Goal: Use online tool/utility: Utilize a website feature to perform a specific function

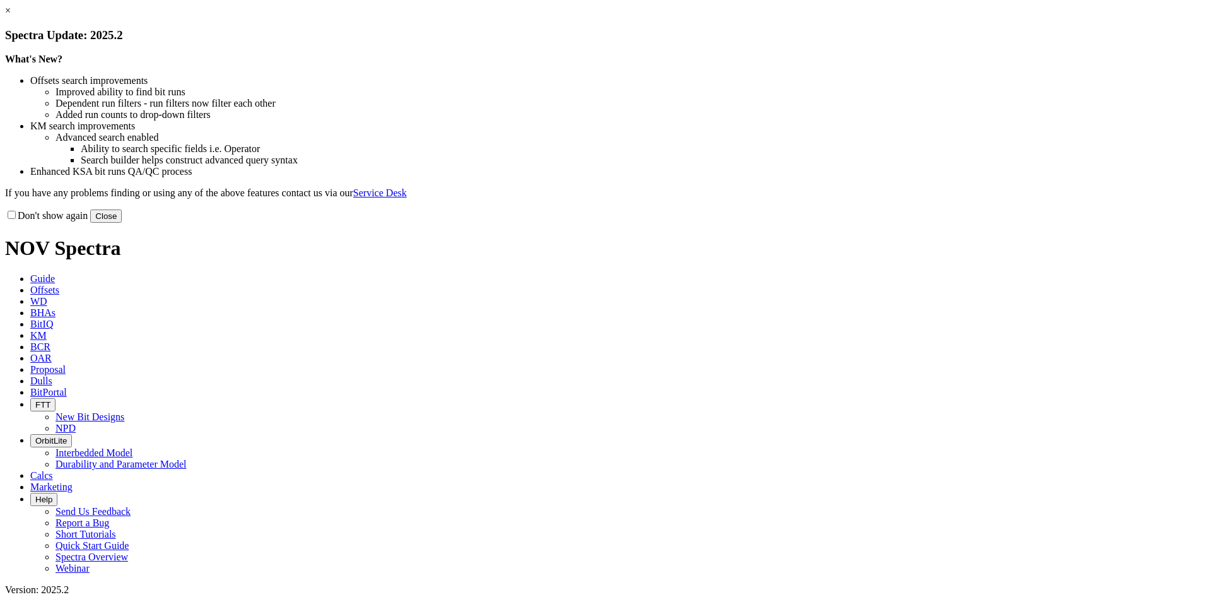
click at [122, 223] on button "Close" at bounding box center [106, 215] width 32 height 13
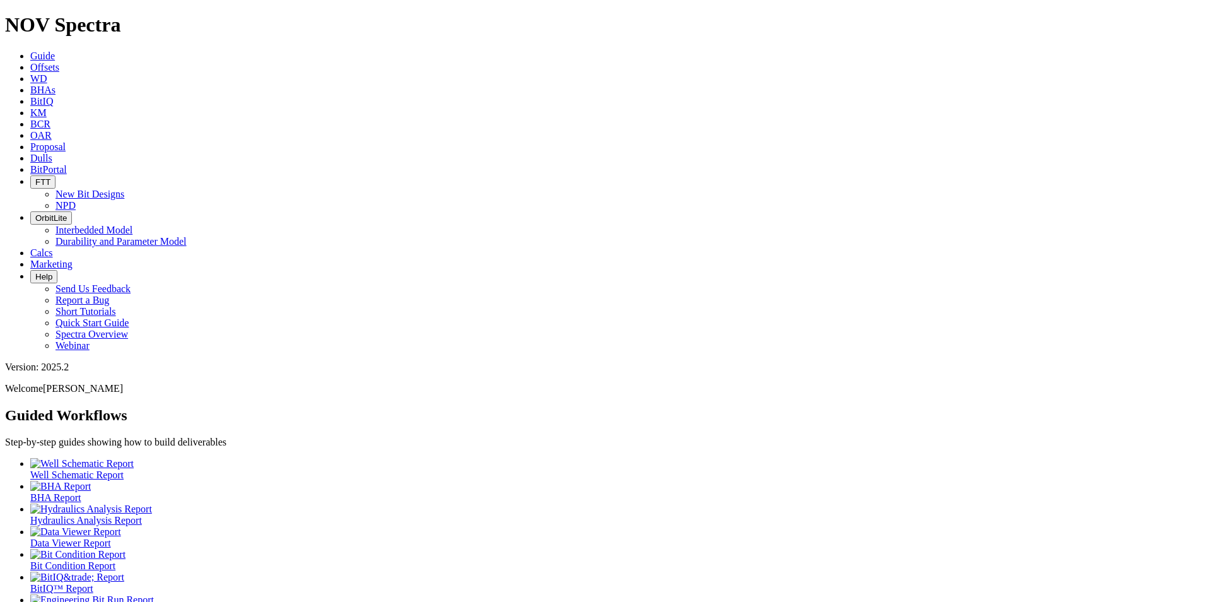
click at [59, 62] on link "Offsets" at bounding box center [44, 67] width 29 height 11
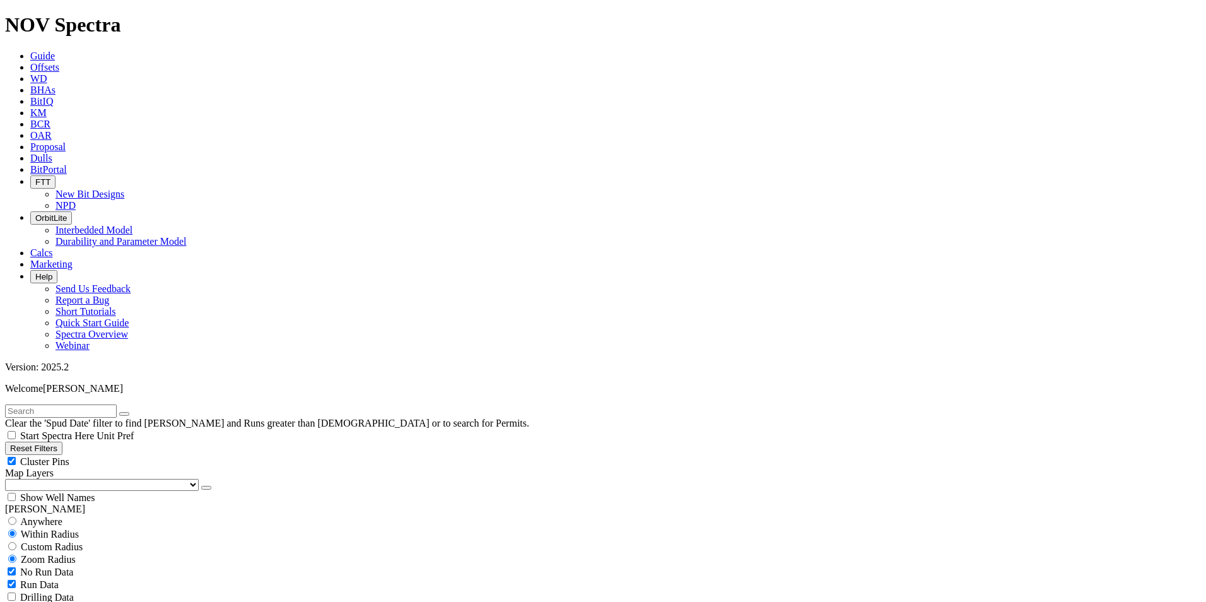
click at [79, 515] on div "Anywhere" at bounding box center [603, 521] width 1196 height 13
radio input "true"
radio input "false"
click at [74, 404] on input "text" at bounding box center [61, 410] width 112 height 13
type input "Emeraude"
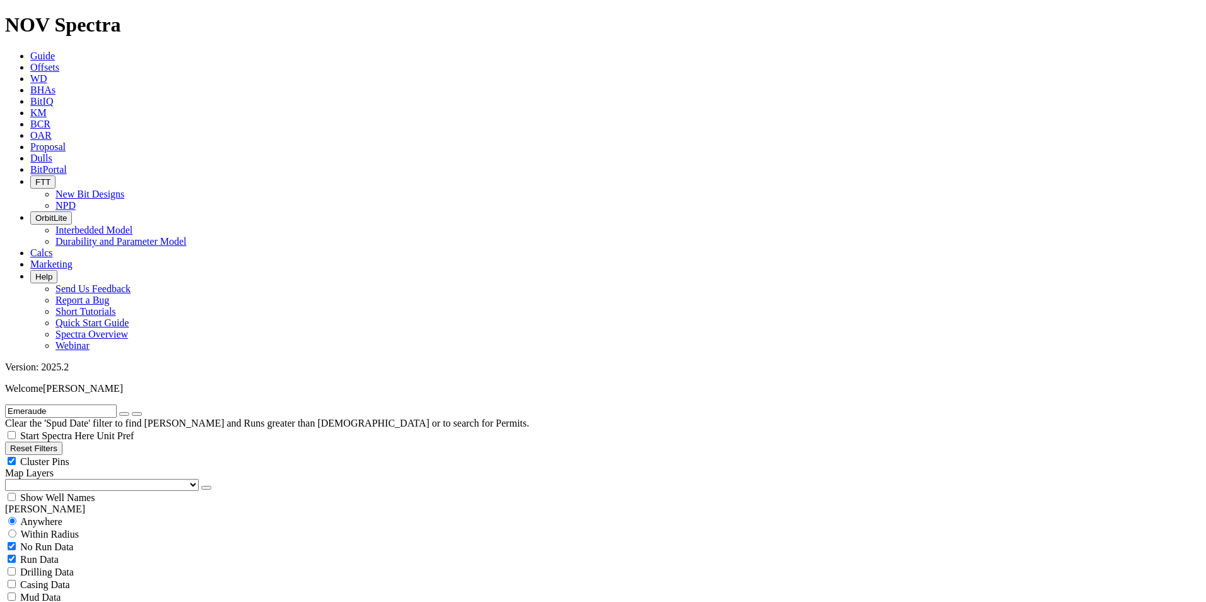
click at [132, 412] on button "submit" at bounding box center [137, 414] width 10 height 4
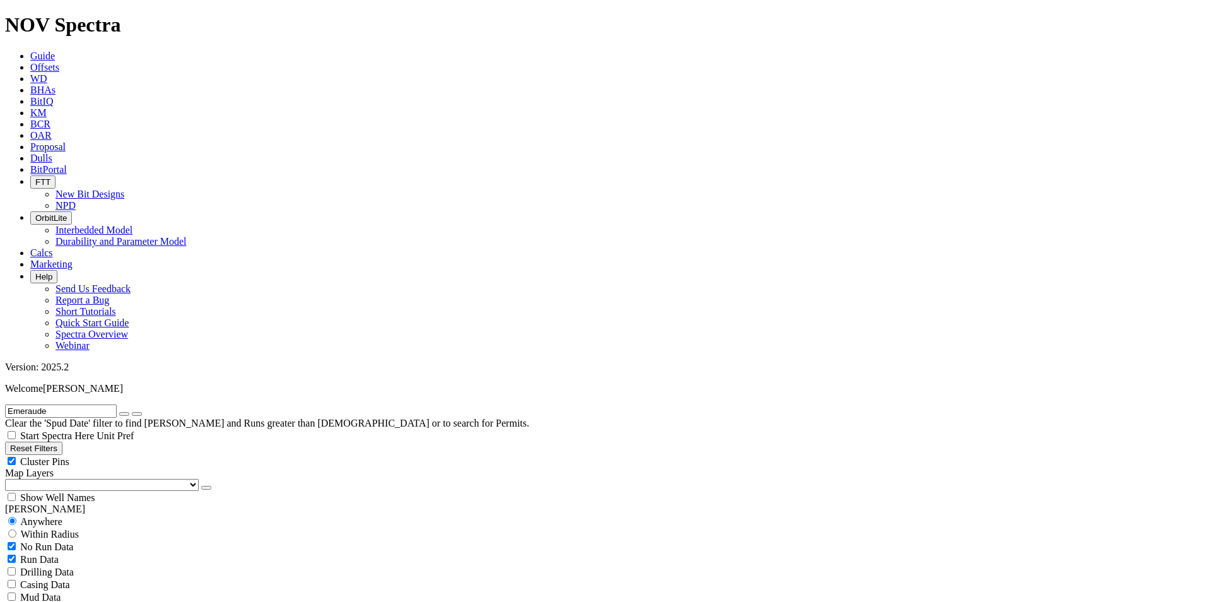
select select "8.5"
checkbox input "false"
select select "? number:8.5 ?"
click at [134, 430] on span "Unit Pref" at bounding box center [114, 435] width 37 height 11
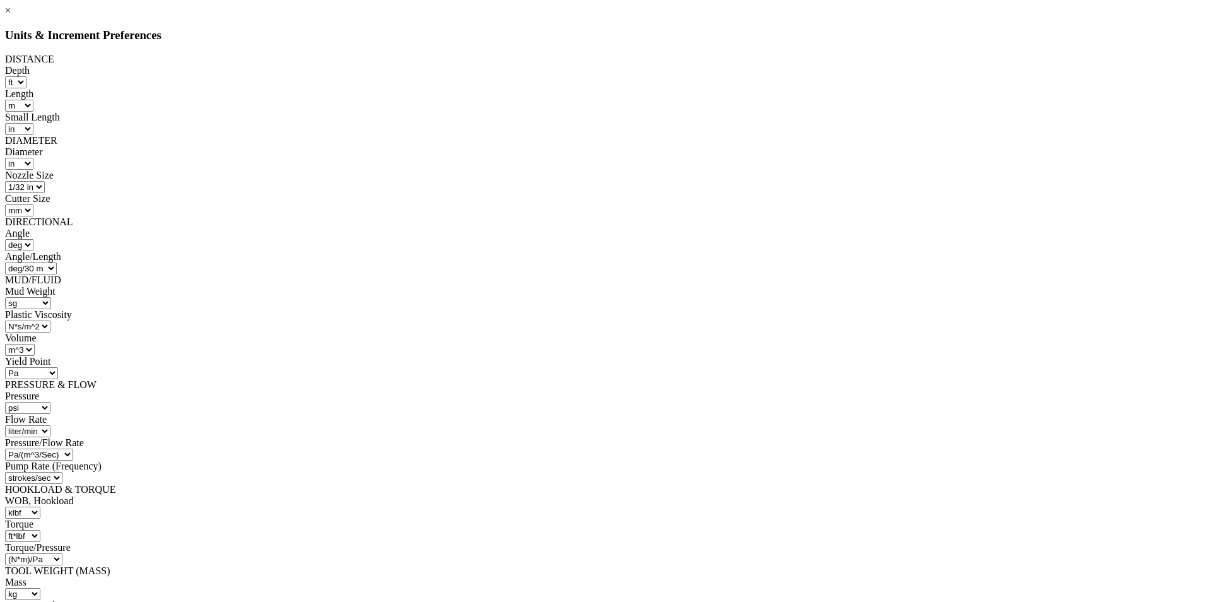
click at [26, 76] on select "ft m" at bounding box center [15, 82] width 21 height 12
select select "object:1879"
click at [26, 76] on select "ft m" at bounding box center [15, 82] width 21 height 12
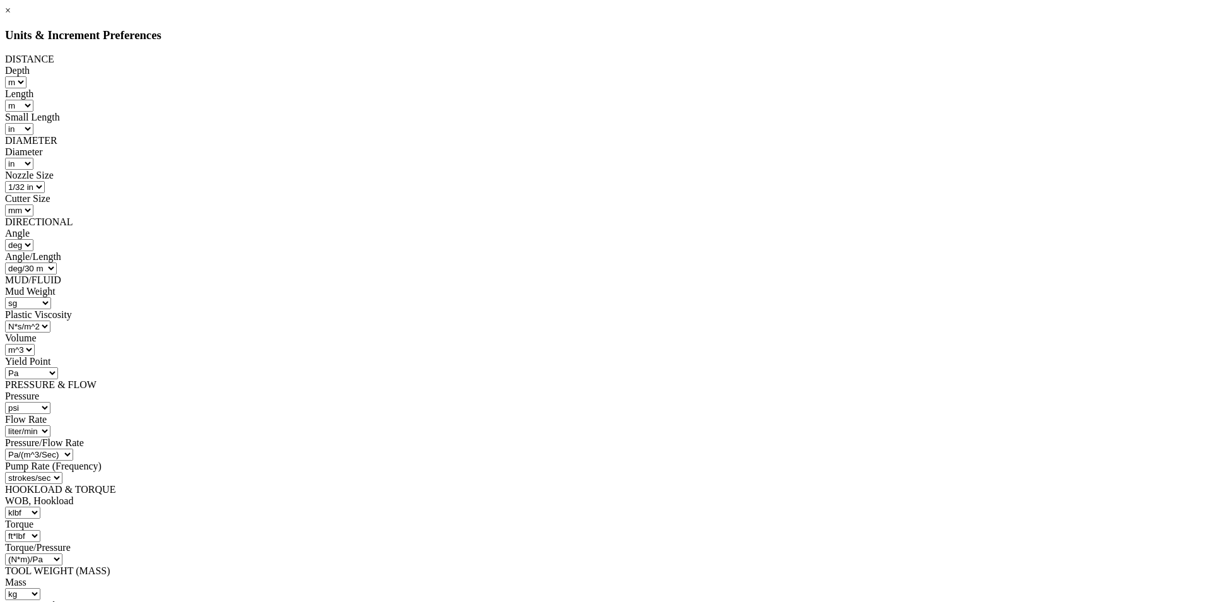
select select "object:2132"
click at [40, 506] on select "lbf kN klbf [PERSON_NAME] kgf tonne N" at bounding box center [22, 512] width 35 height 12
click at [895, 364] on div "× Units & Increment Preferences DISTANCE Depth ft m Length ft m in mm Small Len…" at bounding box center [603, 530] width 1196 height 1051
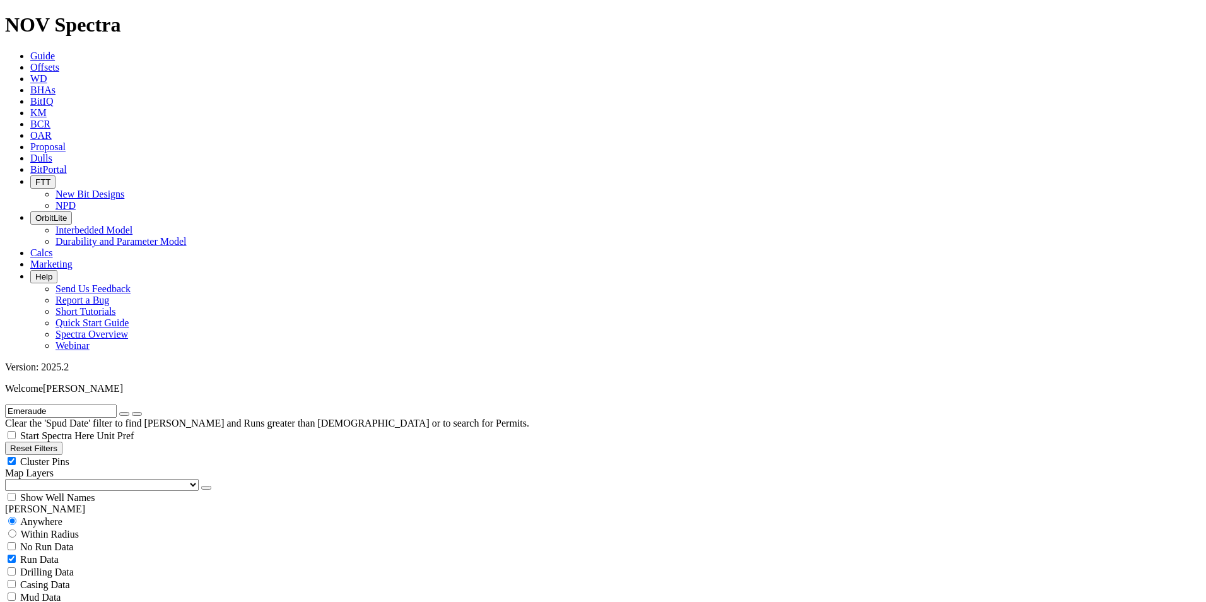
click at [134, 430] on span "Unit Pref" at bounding box center [114, 435] width 37 height 11
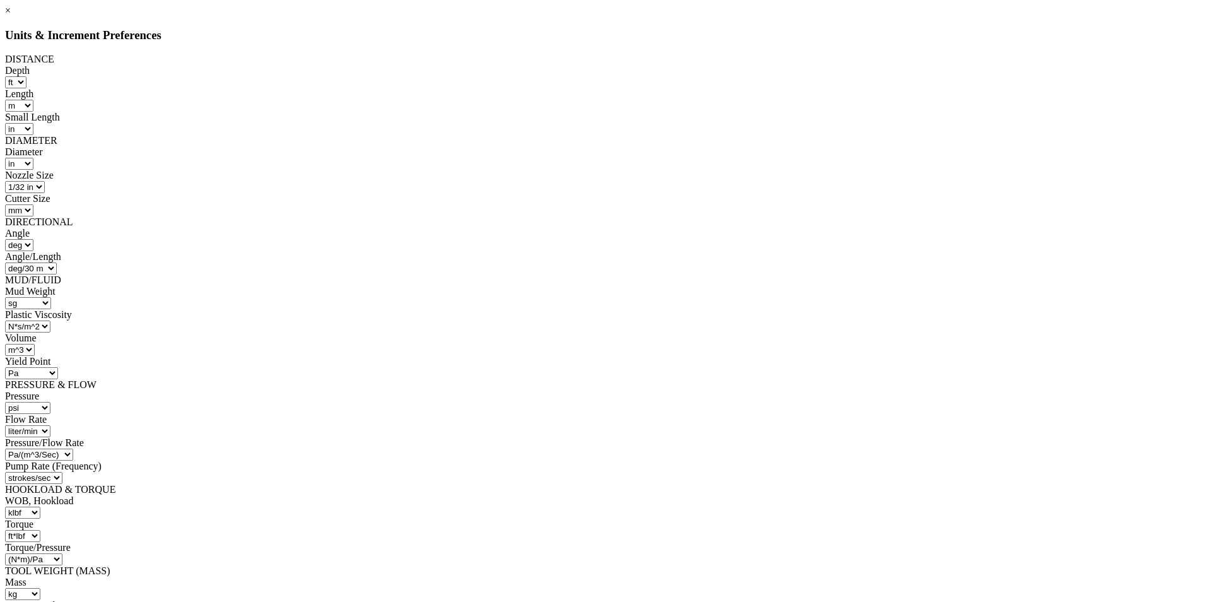
click at [26, 76] on select "ft m" at bounding box center [15, 82] width 21 height 12
select select "object:1879"
click at [26, 76] on select "ft m" at bounding box center [15, 82] width 21 height 12
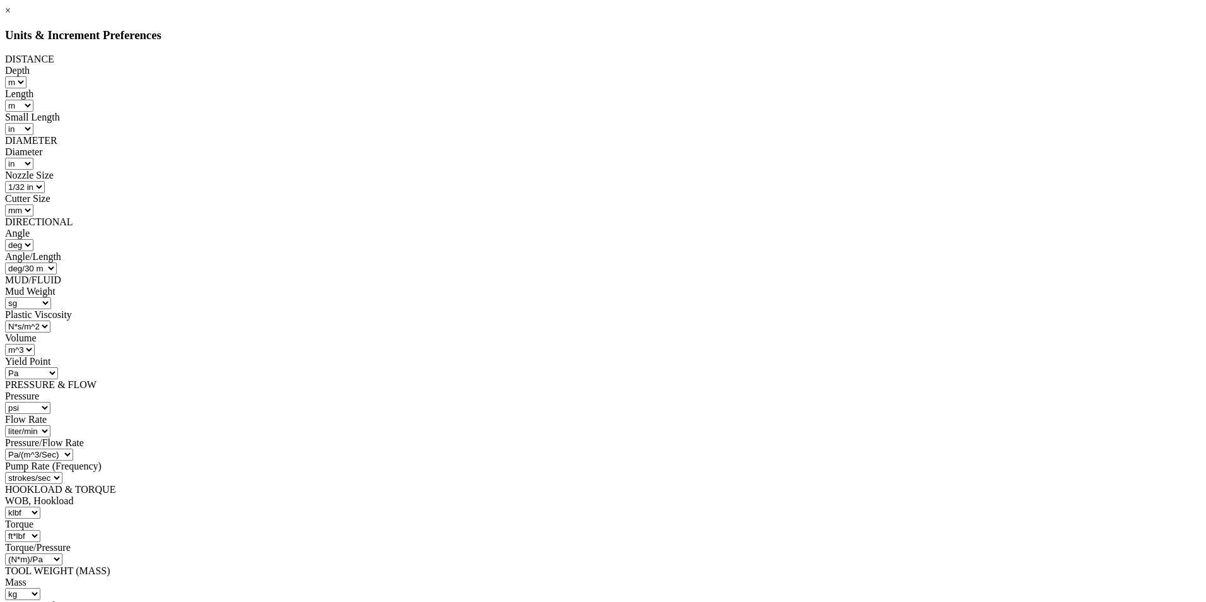
select select "object:2132"
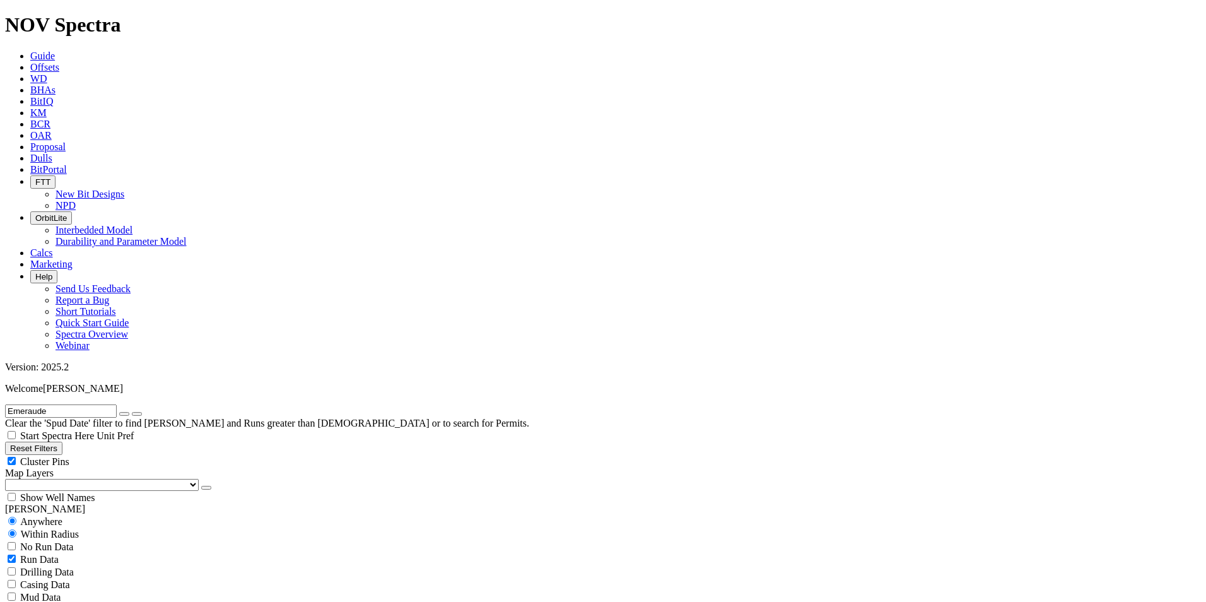
radio input "false"
radio input "true"
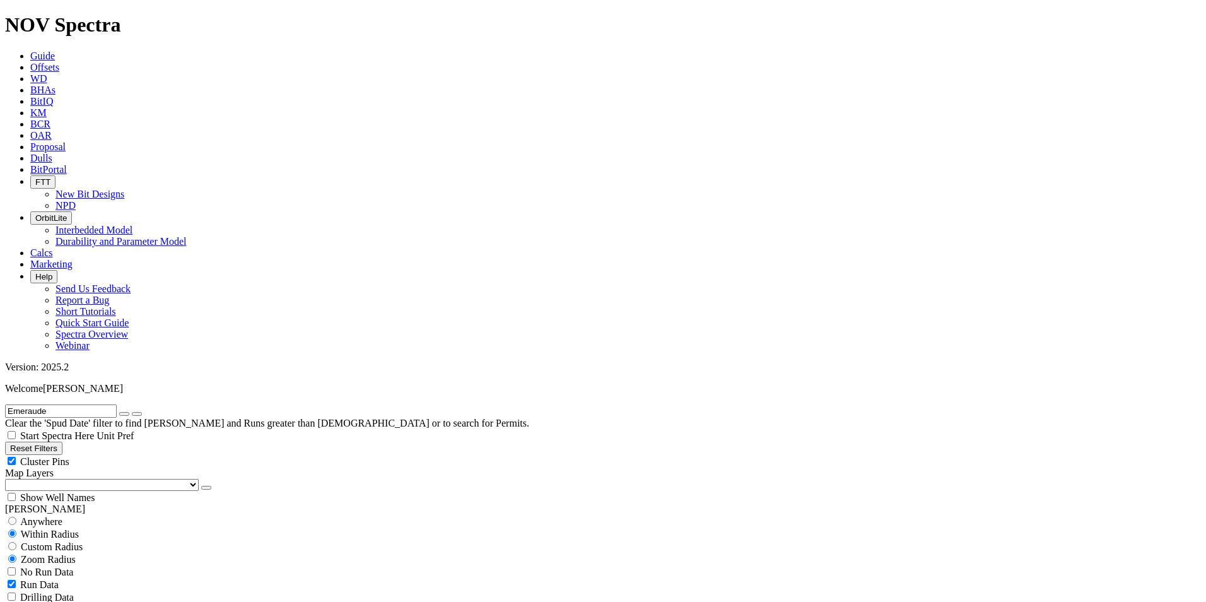
scroll to position [250, 0]
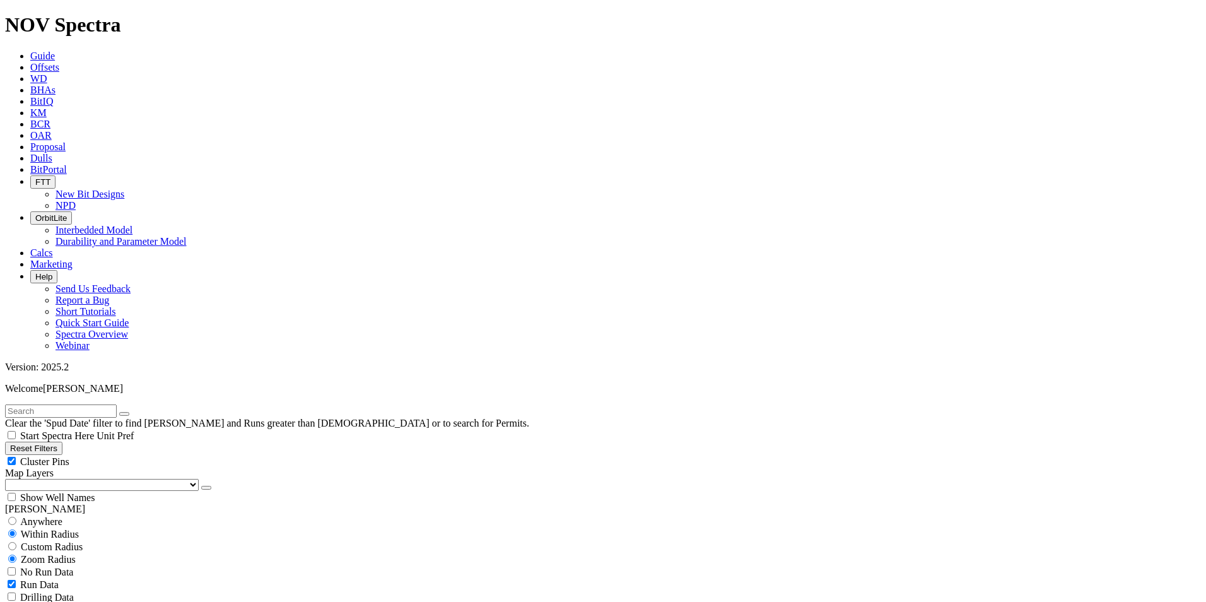
scroll to position [63, 0]
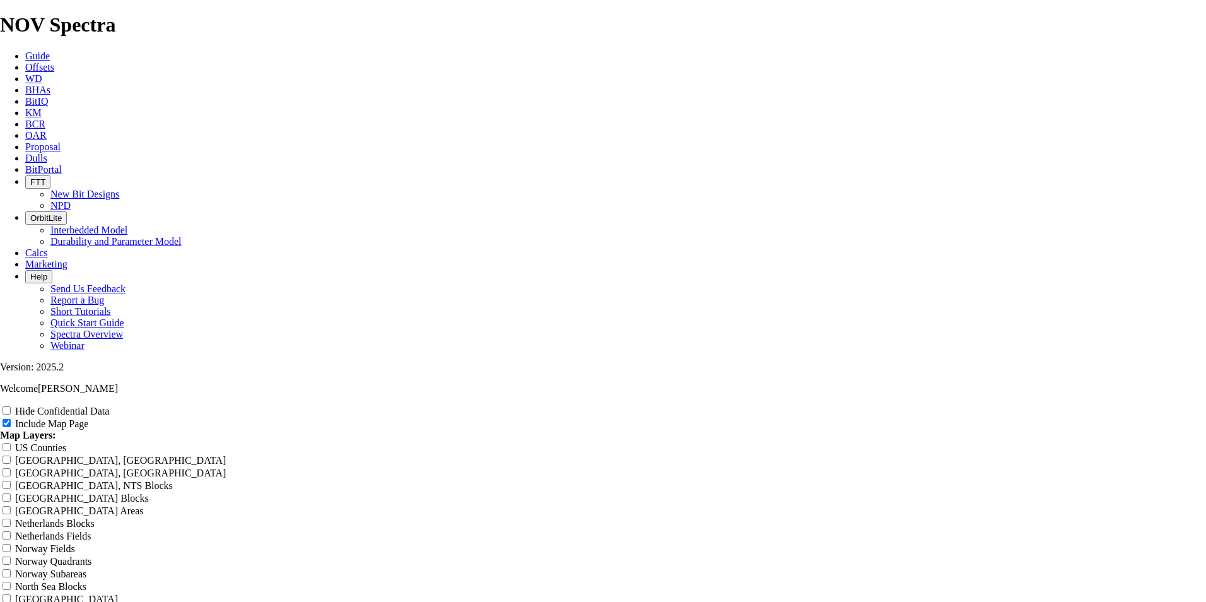
scroll to position [1514, 0]
